Goal: Navigation & Orientation: Find specific page/section

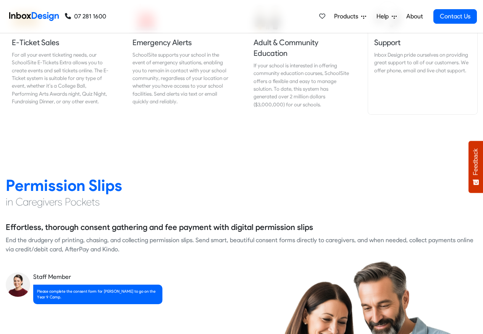
scroll to position [963, 0]
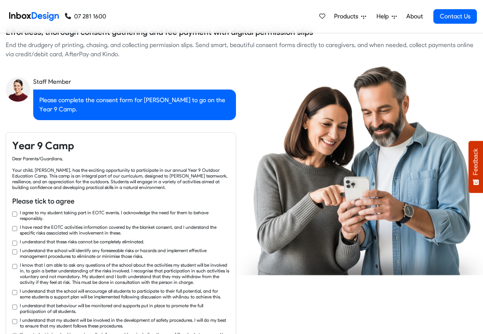
checkbox input "true"
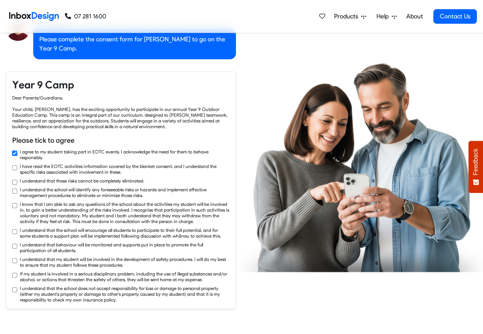
checkbox input "true"
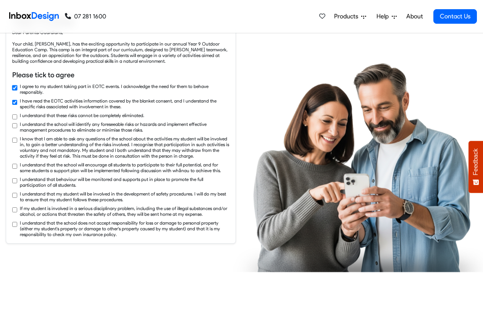
checkbox input "true"
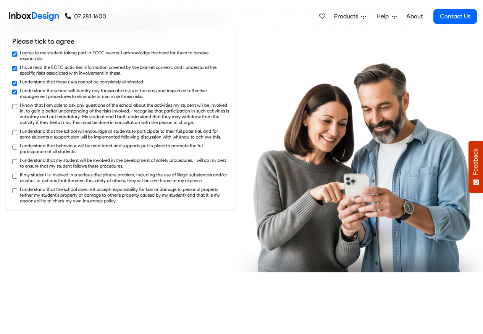
checkbox input "true"
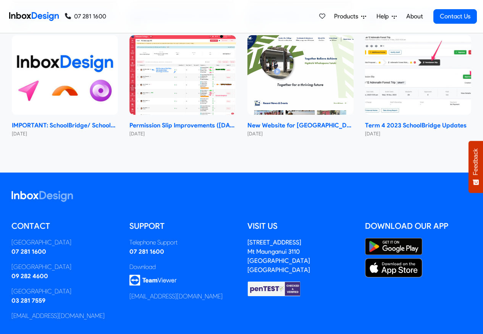
scroll to position [4560, 0]
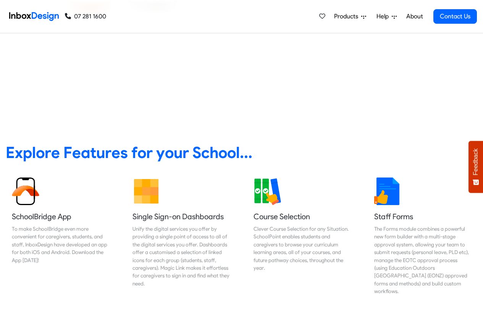
scroll to position [229, 0]
